Goal: Transaction & Acquisition: Subscribe to service/newsletter

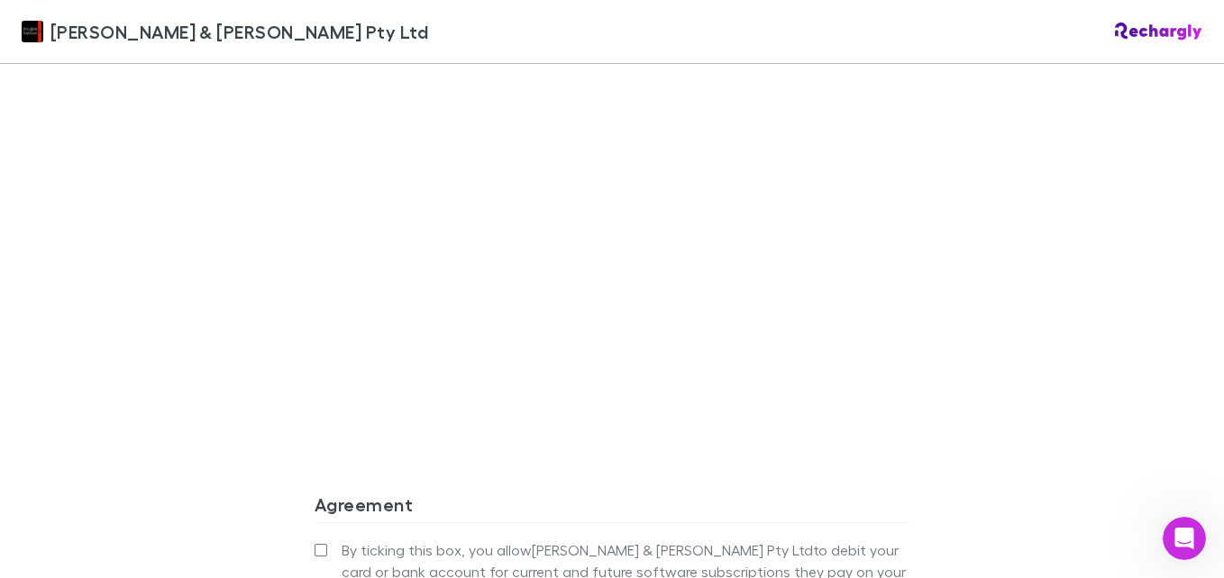
scroll to position [1622, 0]
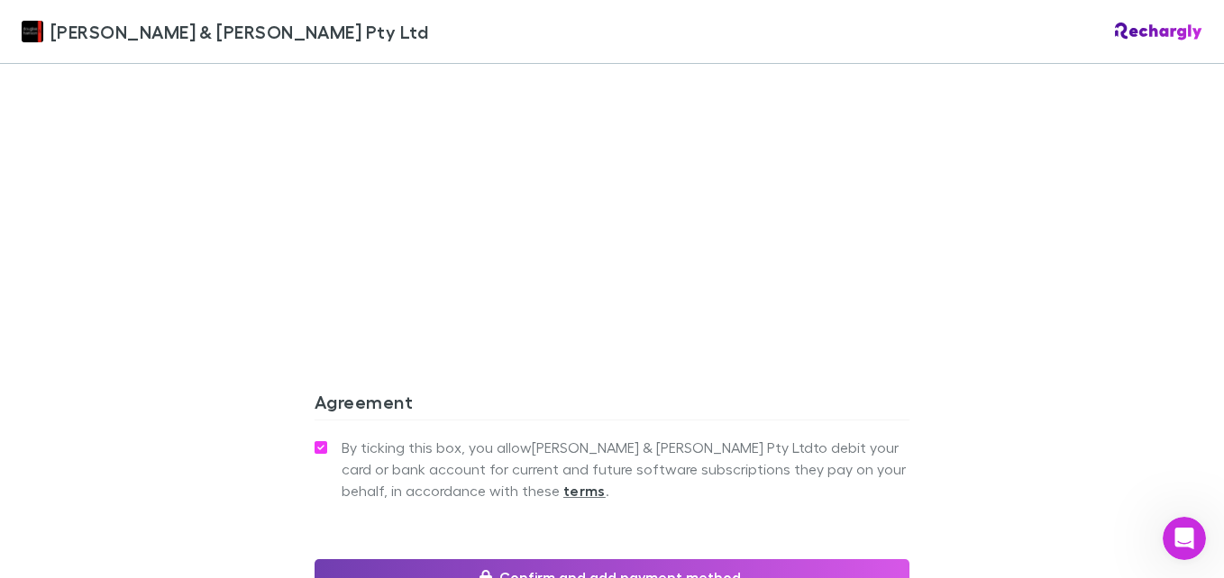
click at [557, 560] on button "Confirm and add payment method" at bounding box center [611, 578] width 595 height 36
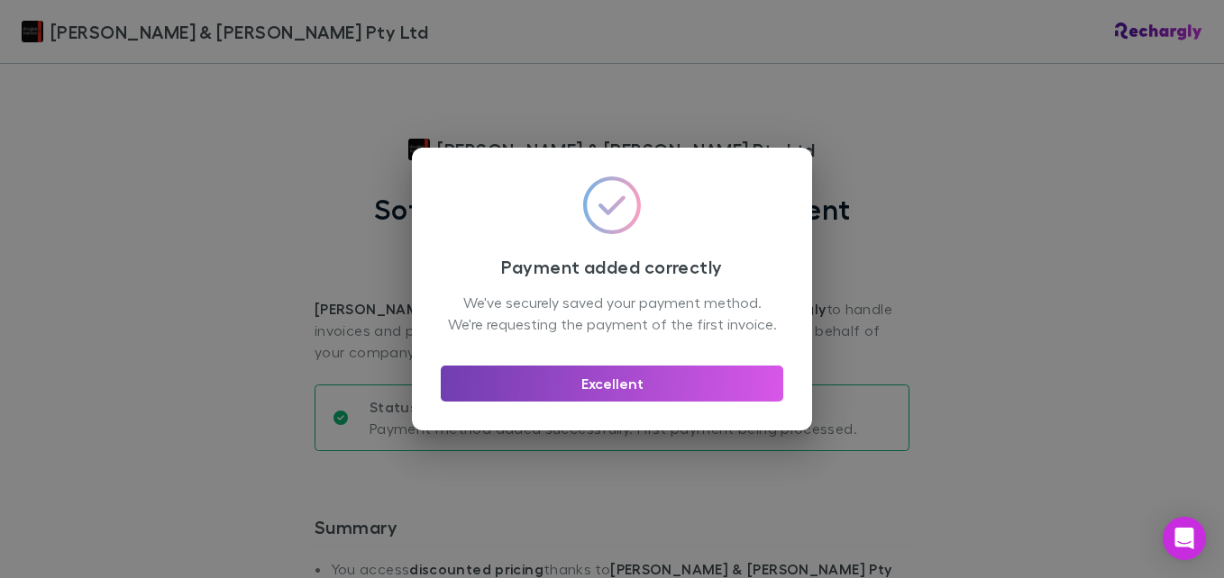
click at [605, 395] on button "Excellent" at bounding box center [612, 384] width 342 height 36
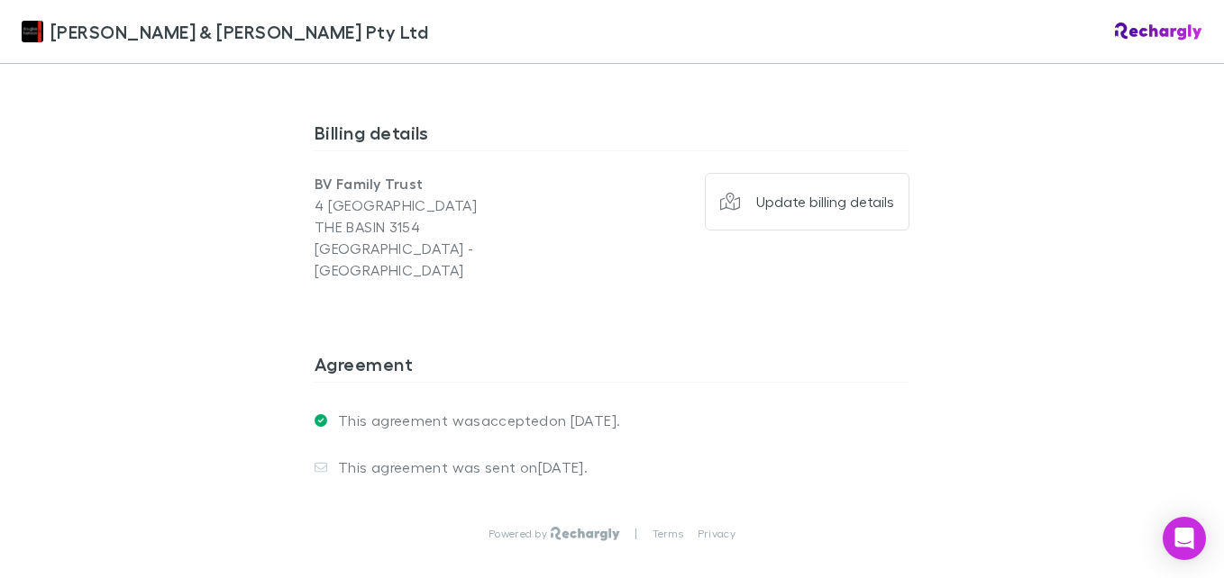
scroll to position [1471, 0]
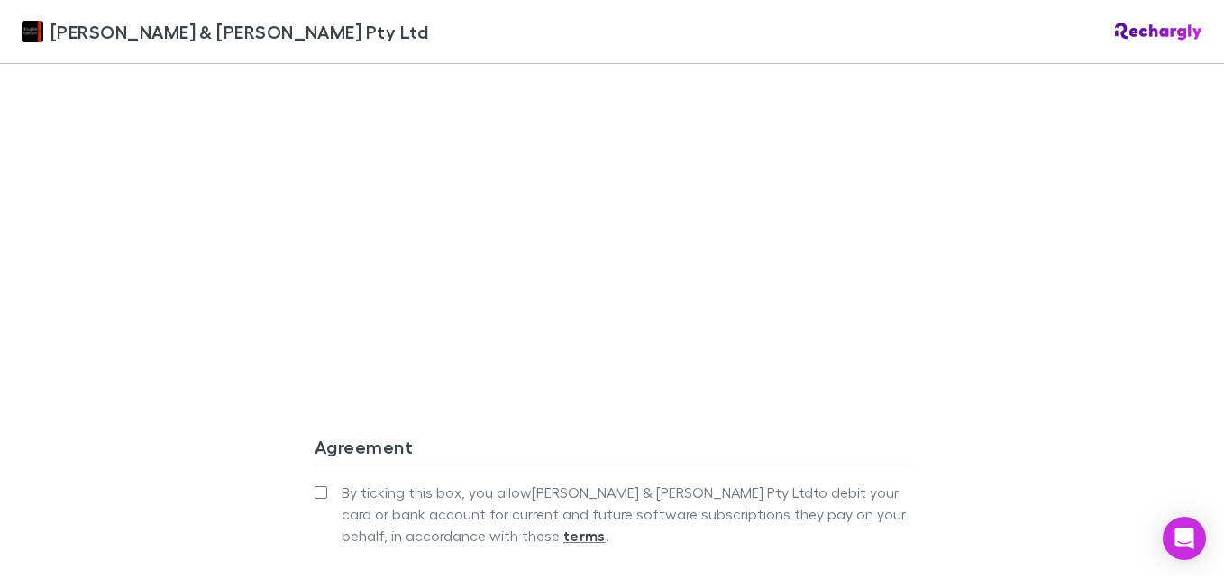
scroll to position [1622, 0]
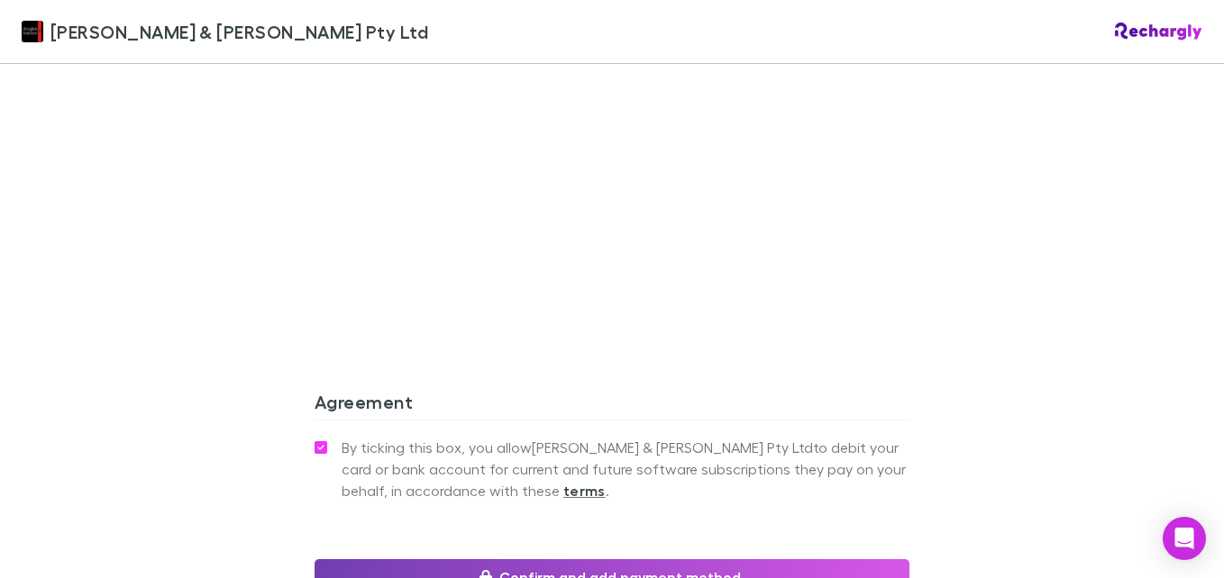
click at [559, 560] on button "Confirm and add payment method" at bounding box center [611, 578] width 595 height 36
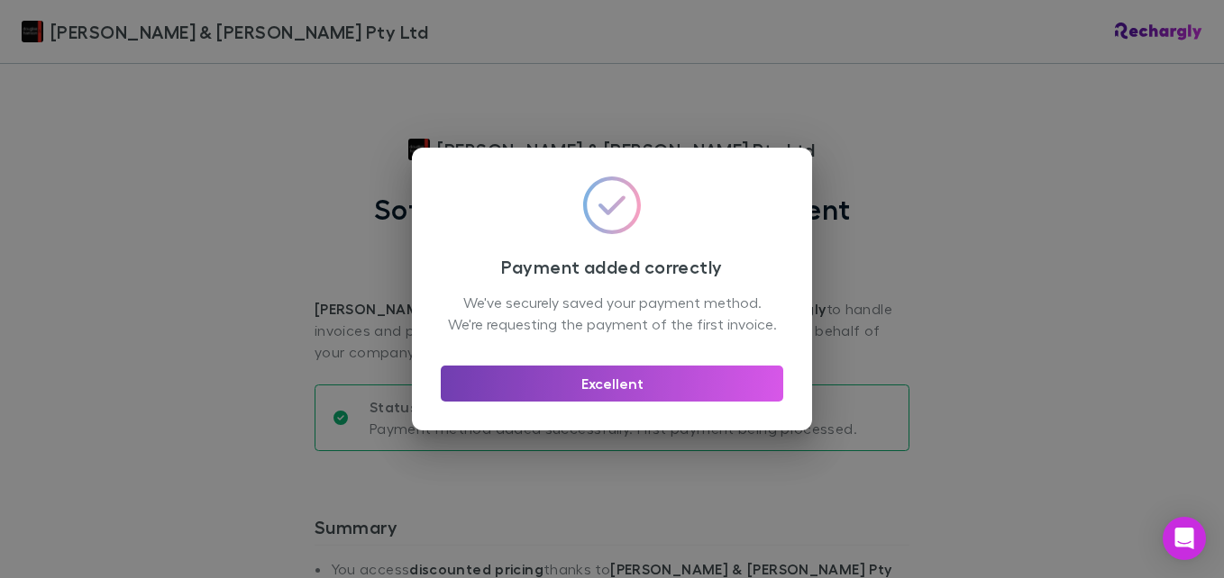
click at [656, 395] on button "Excellent" at bounding box center [612, 384] width 342 height 36
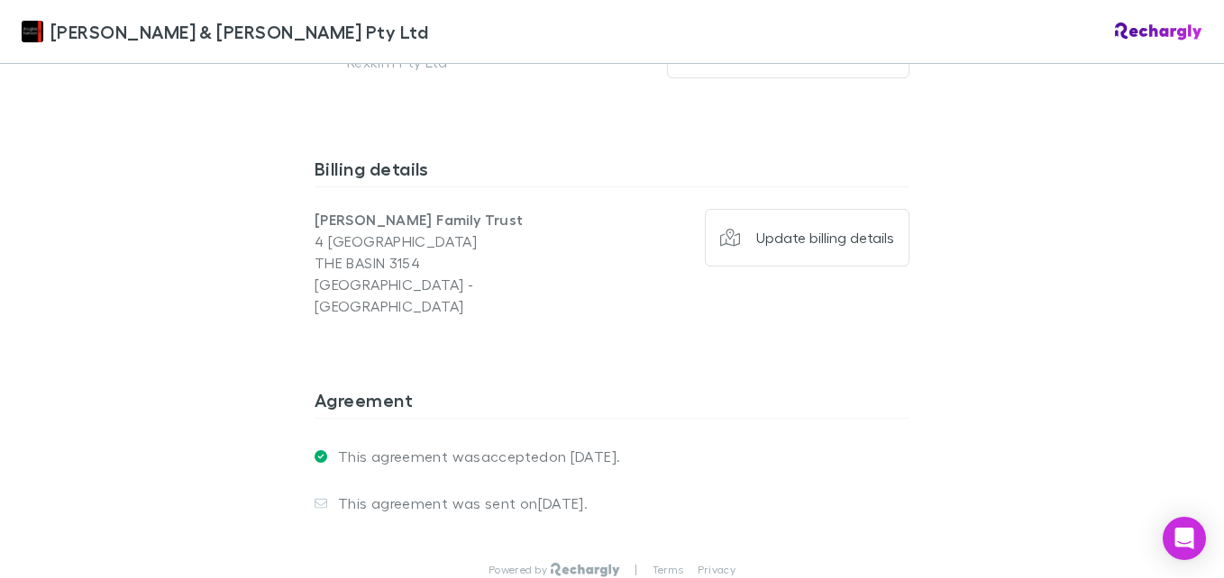
scroll to position [1471, 0]
